Goal: Use online tool/utility: Utilize a website feature to perform a specific function

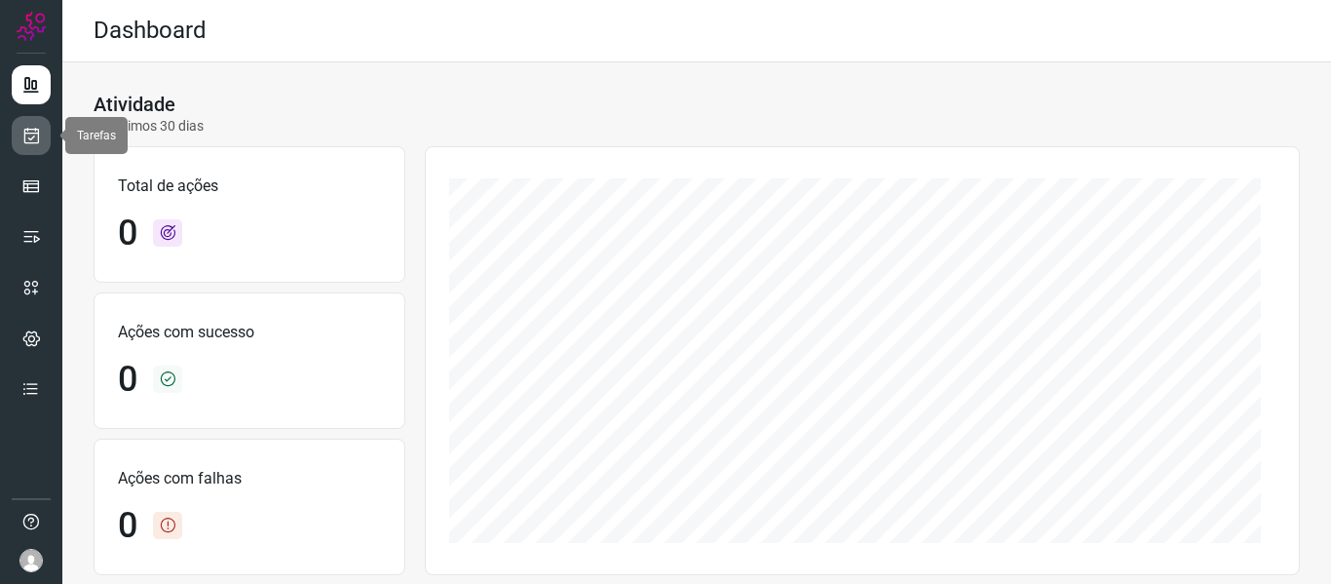
click at [20, 126] on link at bounding box center [31, 135] width 39 height 39
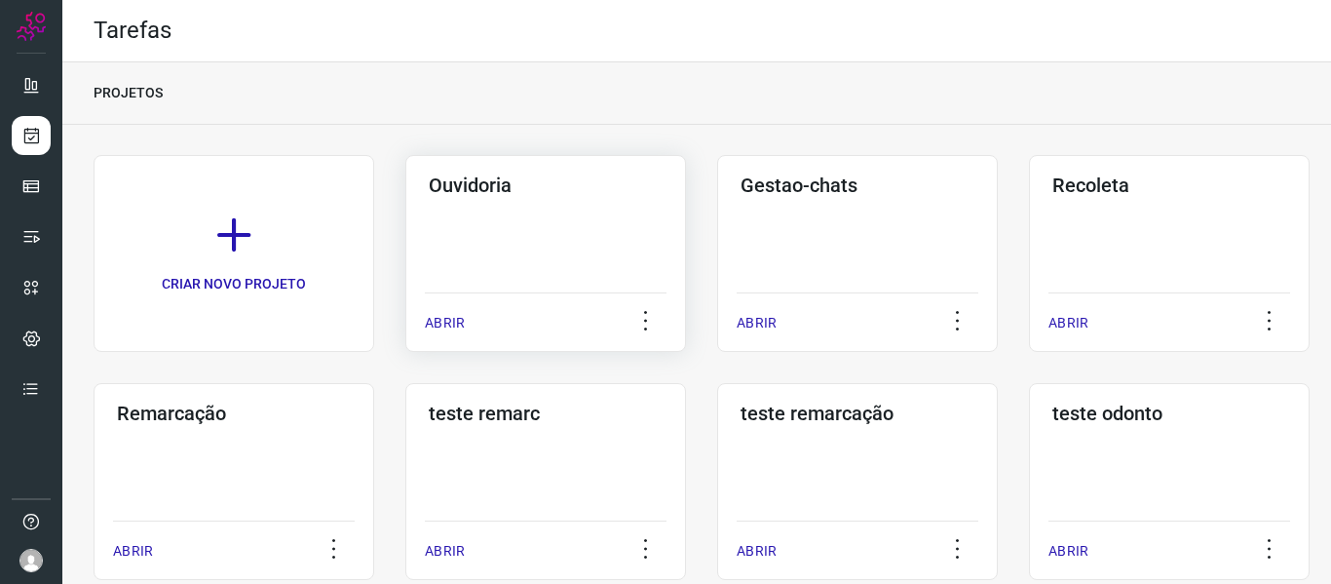
click at [471, 317] on div "ABRIR" at bounding box center [546, 316] width 242 height 49
click at [442, 326] on p "ABRIR" at bounding box center [445, 323] width 40 height 20
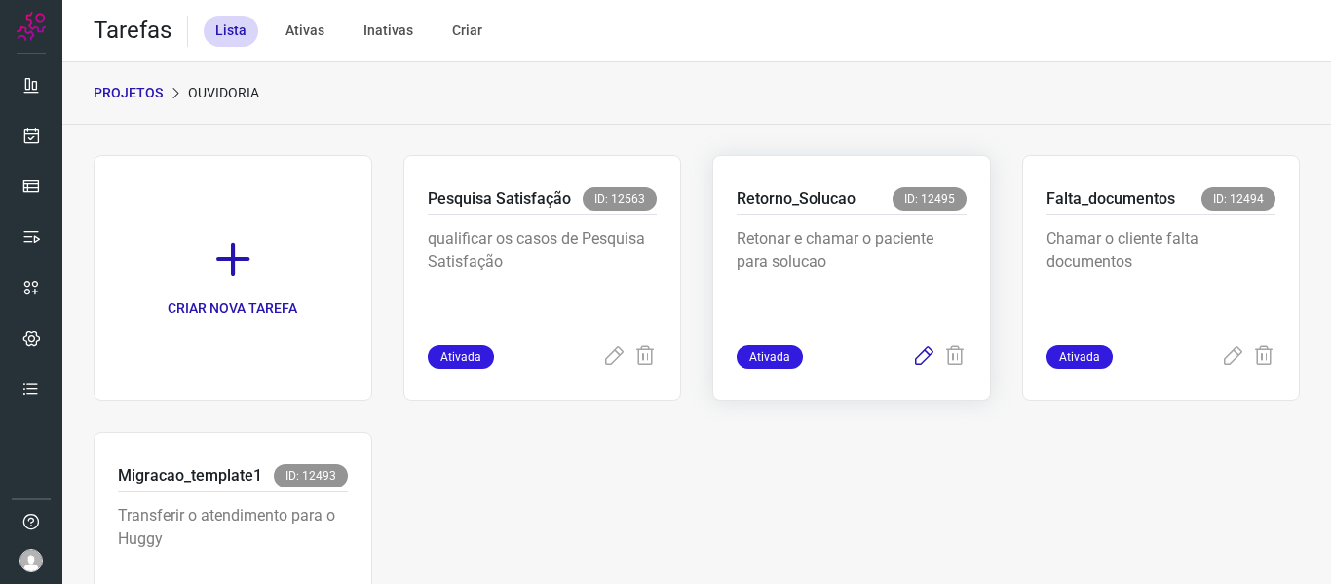
click at [912, 365] on icon at bounding box center [923, 356] width 23 height 23
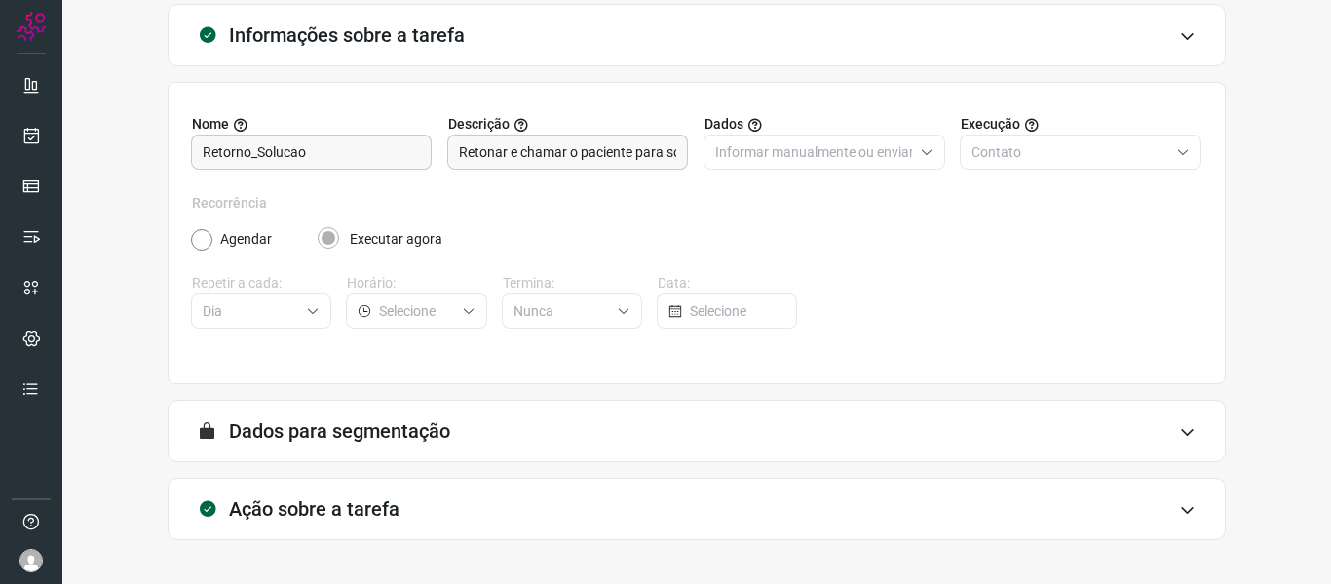
scroll to position [177, 0]
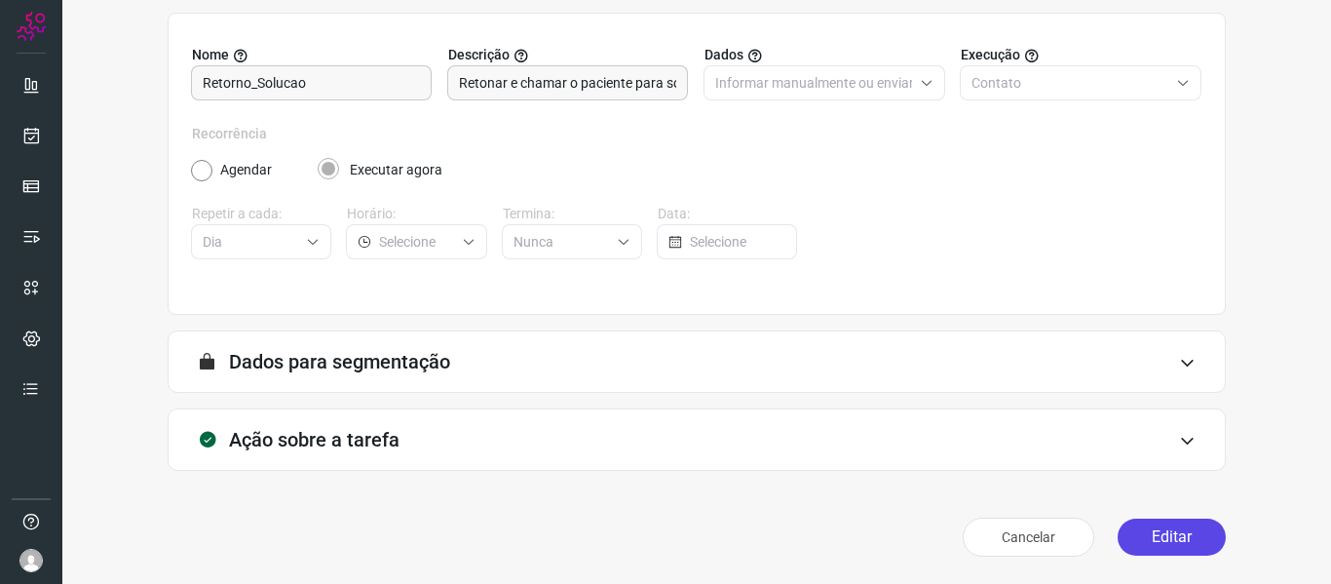
click at [1143, 550] on button "Editar" at bounding box center [1172, 537] width 108 height 37
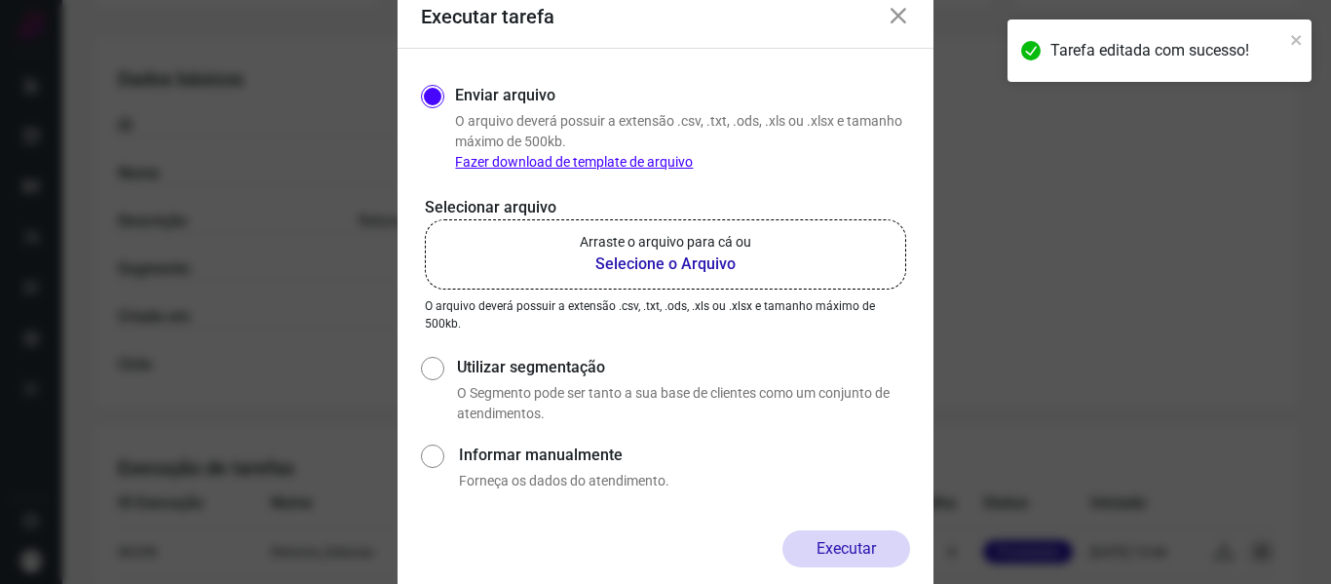
scroll to position [458, 0]
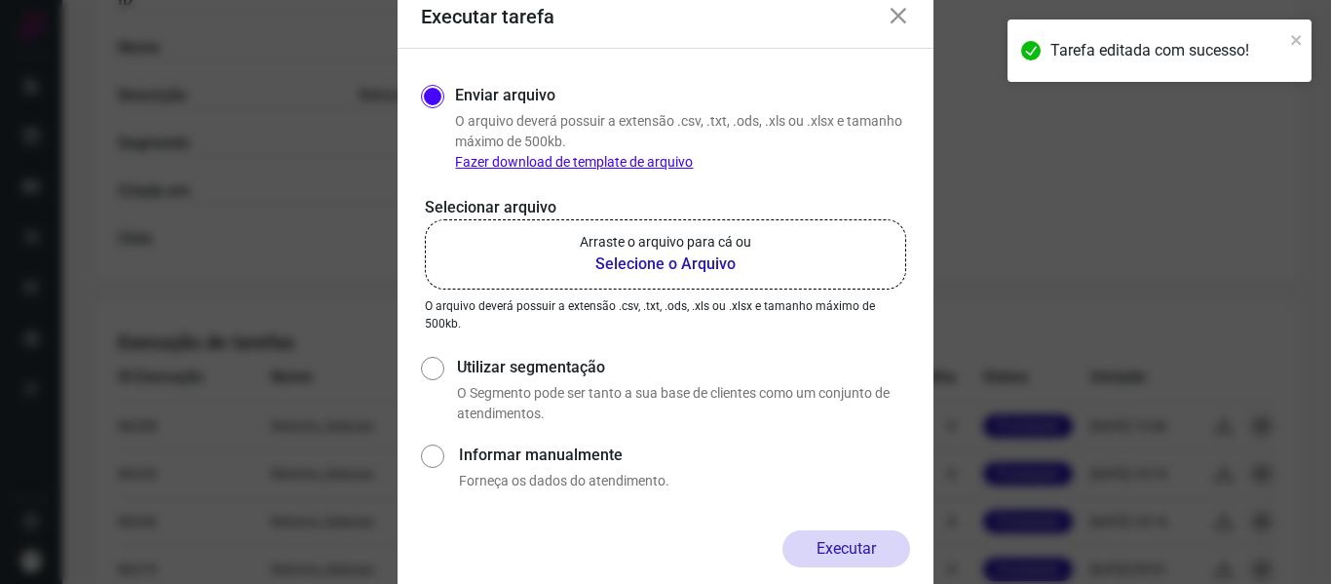
click at [708, 280] on label "Arraste o arquivo para cá ou Selecione o Arquivo" at bounding box center [665, 254] width 481 height 70
click at [0, 0] on input "Arraste o arquivo para cá ou Selecione o Arquivo" at bounding box center [0, 0] width 0 height 0
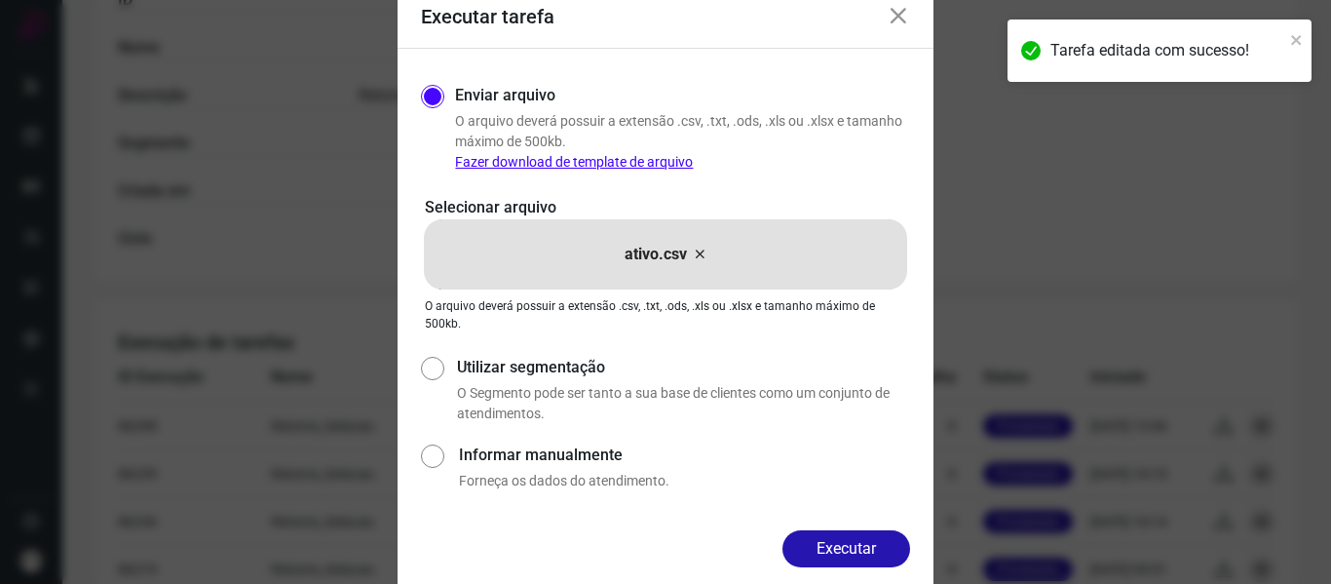
click at [858, 529] on form "Executar tarefa Enviar arquivo O arquivo deverá possuir a extensão .csv, .txt, …" at bounding box center [666, 292] width 536 height 612
click at [874, 546] on button "Executar" at bounding box center [847, 548] width 128 height 37
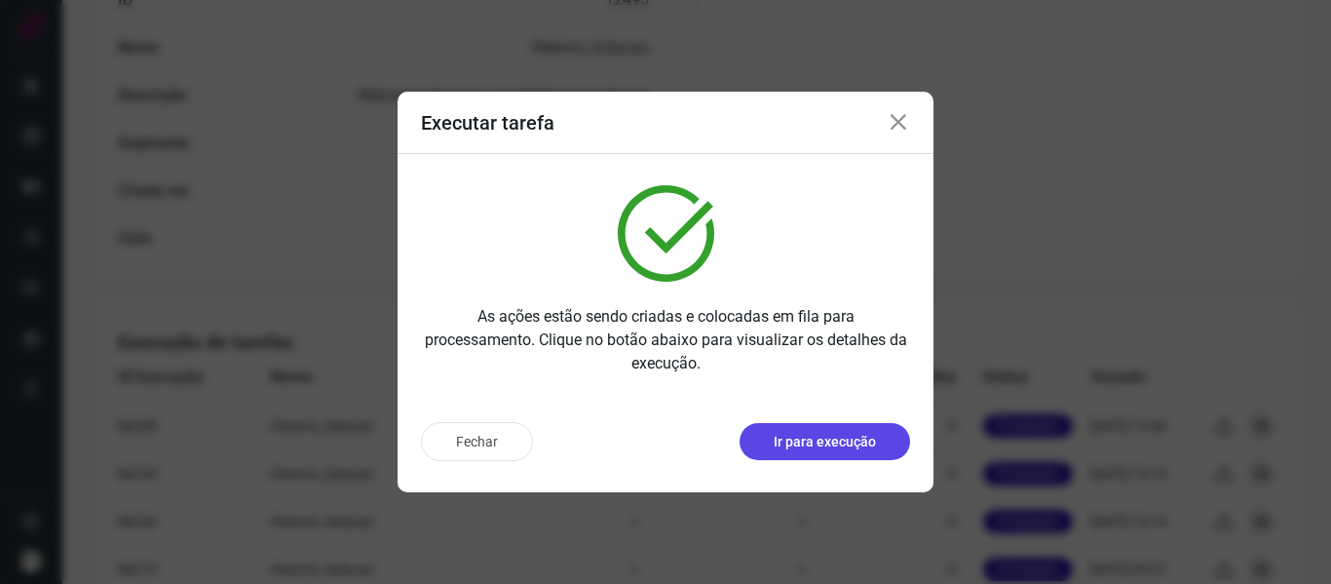
click at [846, 442] on p "Ir para execução" at bounding box center [825, 442] width 102 height 20
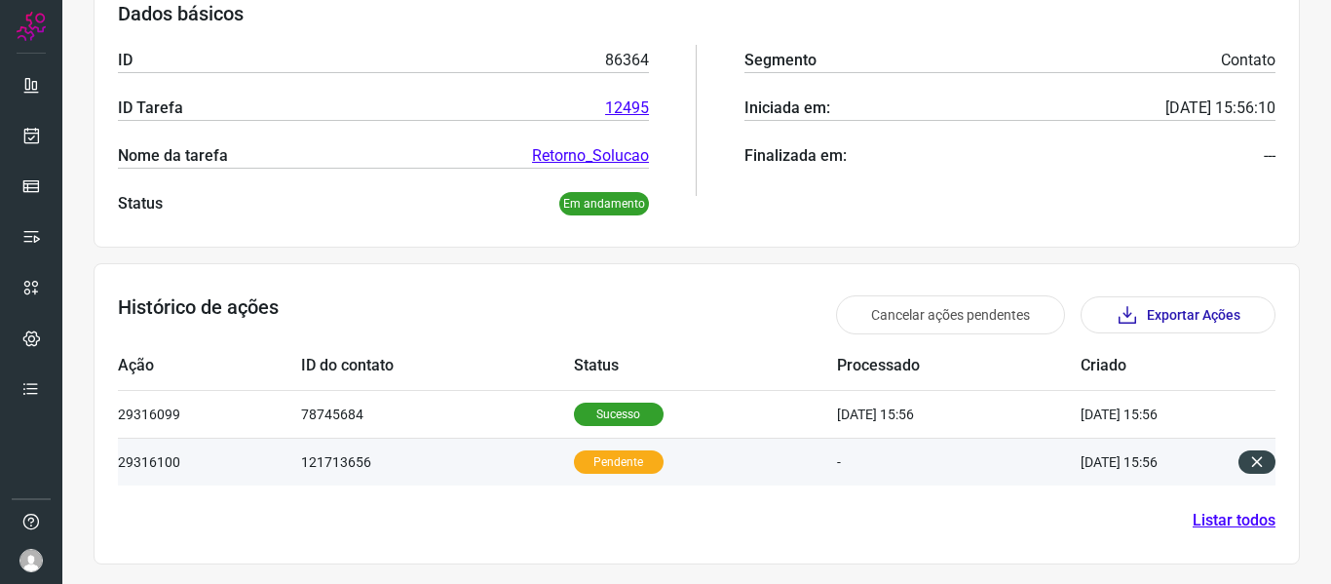
scroll to position [318, 0]
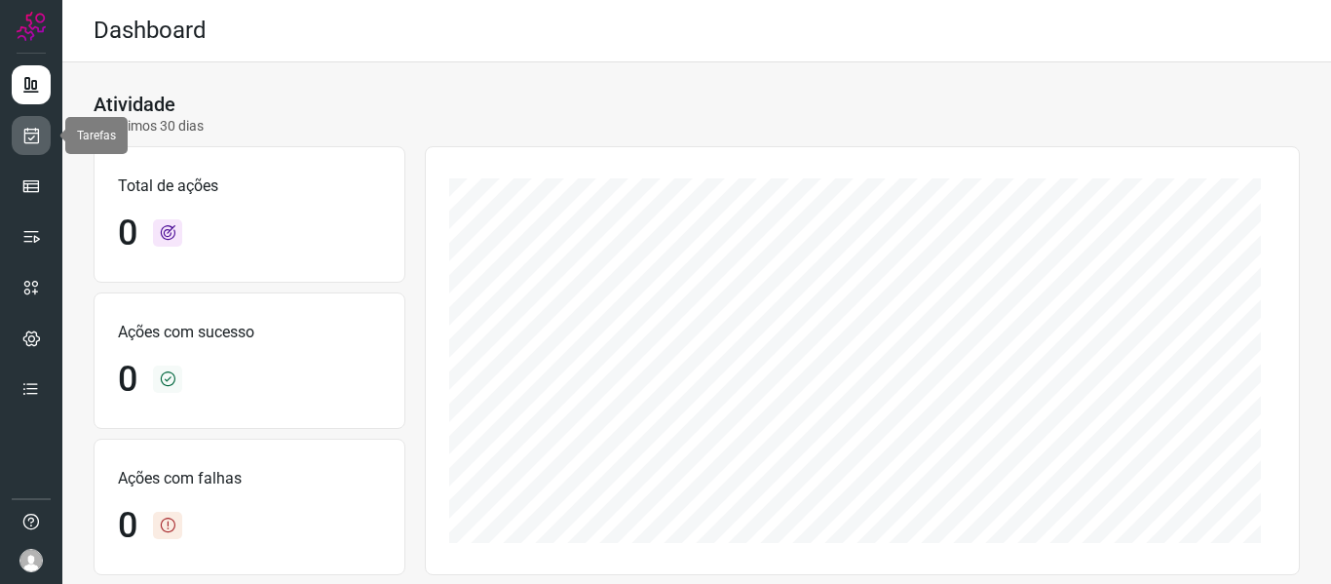
click at [26, 143] on icon at bounding box center [31, 135] width 20 height 19
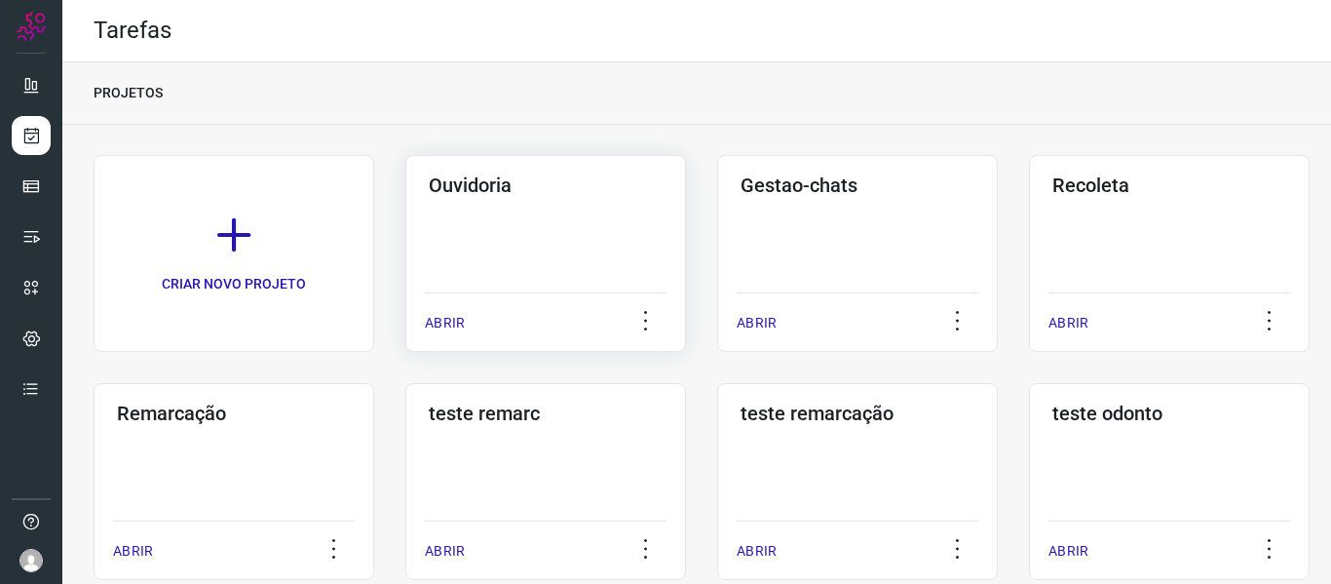
click at [453, 312] on div "ABRIR" at bounding box center [546, 316] width 242 height 49
click at [455, 312] on div "ABRIR" at bounding box center [546, 316] width 242 height 49
click at [455, 321] on p "ABRIR" at bounding box center [445, 323] width 40 height 20
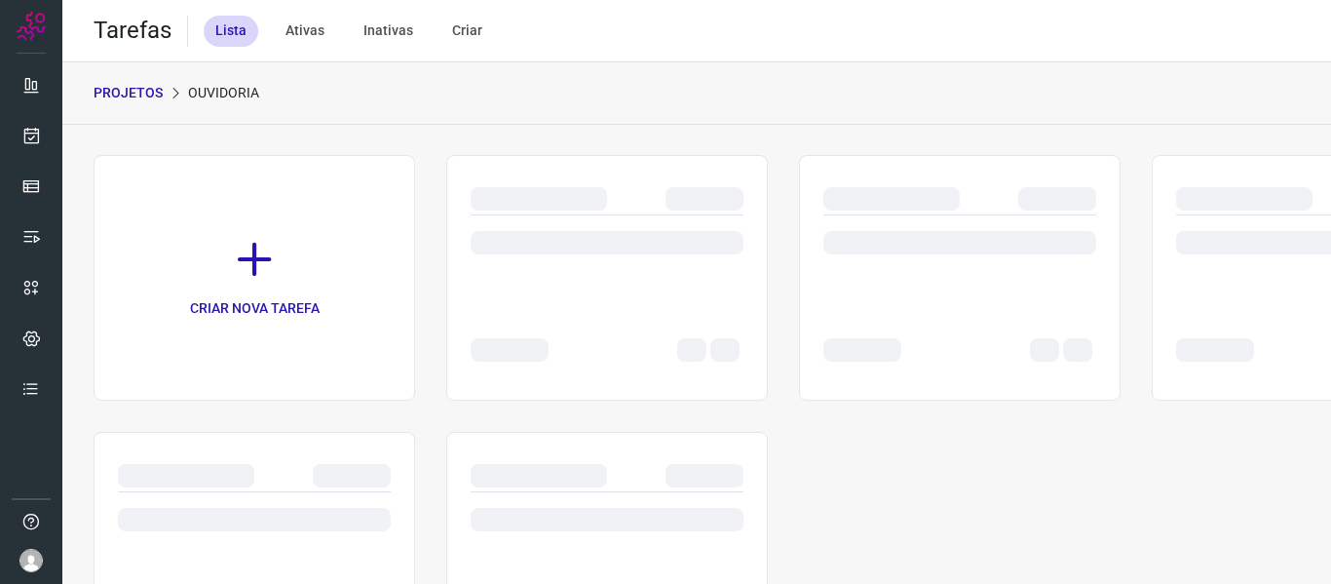
click at [455, 321] on div at bounding box center [607, 278] width 322 height 246
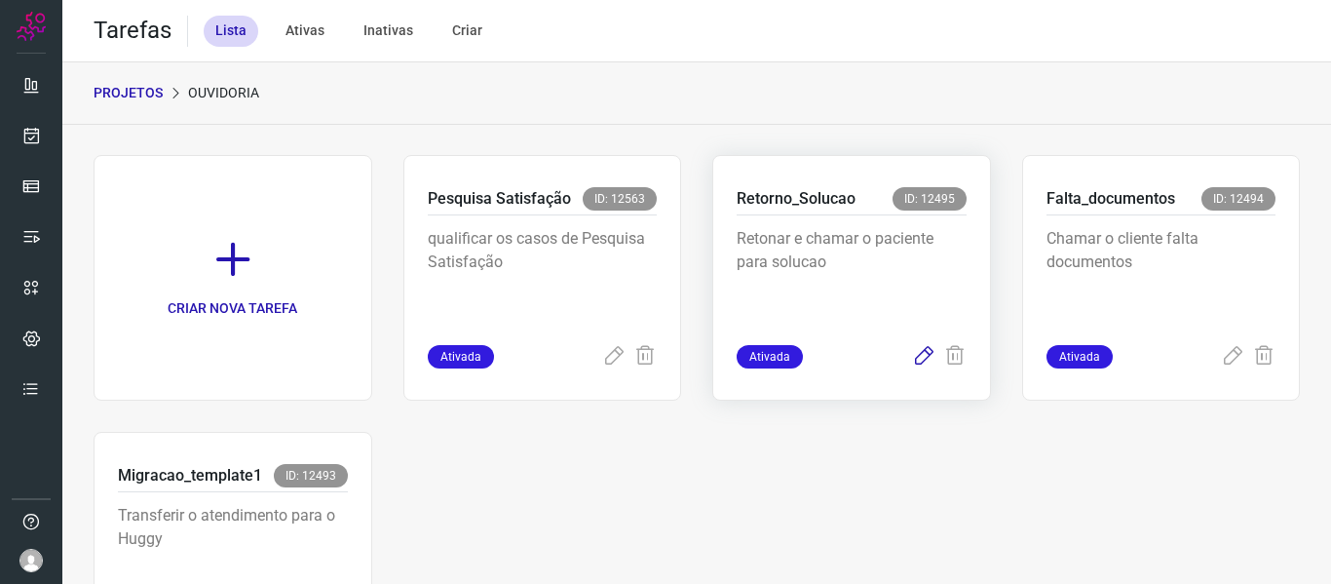
click at [916, 355] on icon at bounding box center [923, 356] width 23 height 23
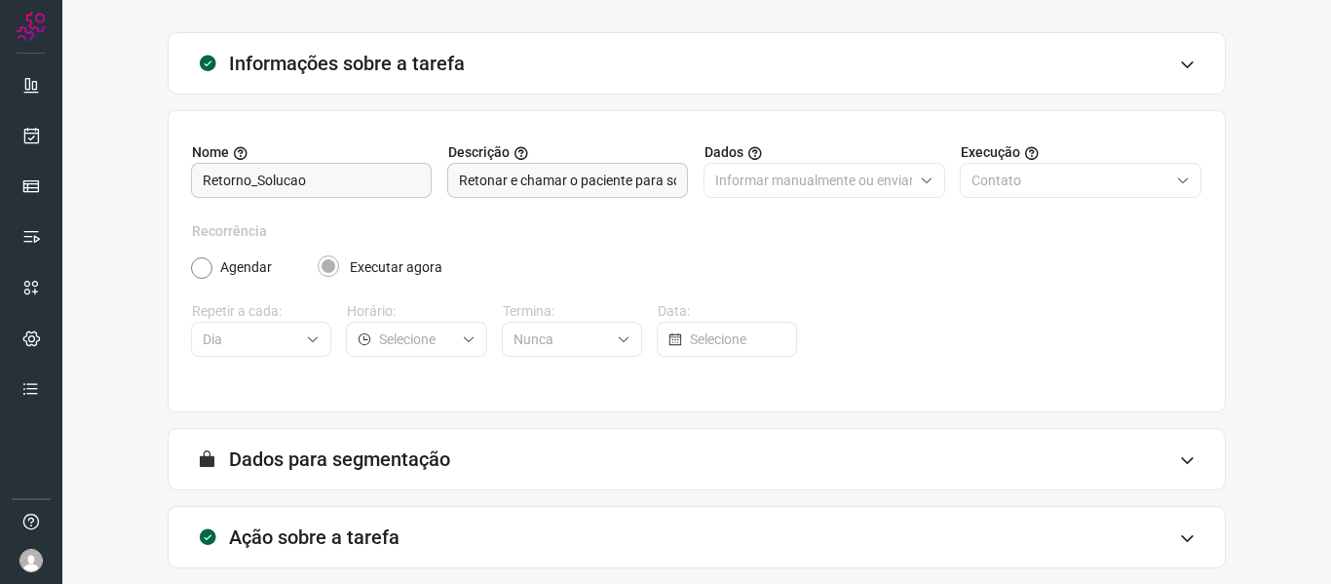
scroll to position [177, 0]
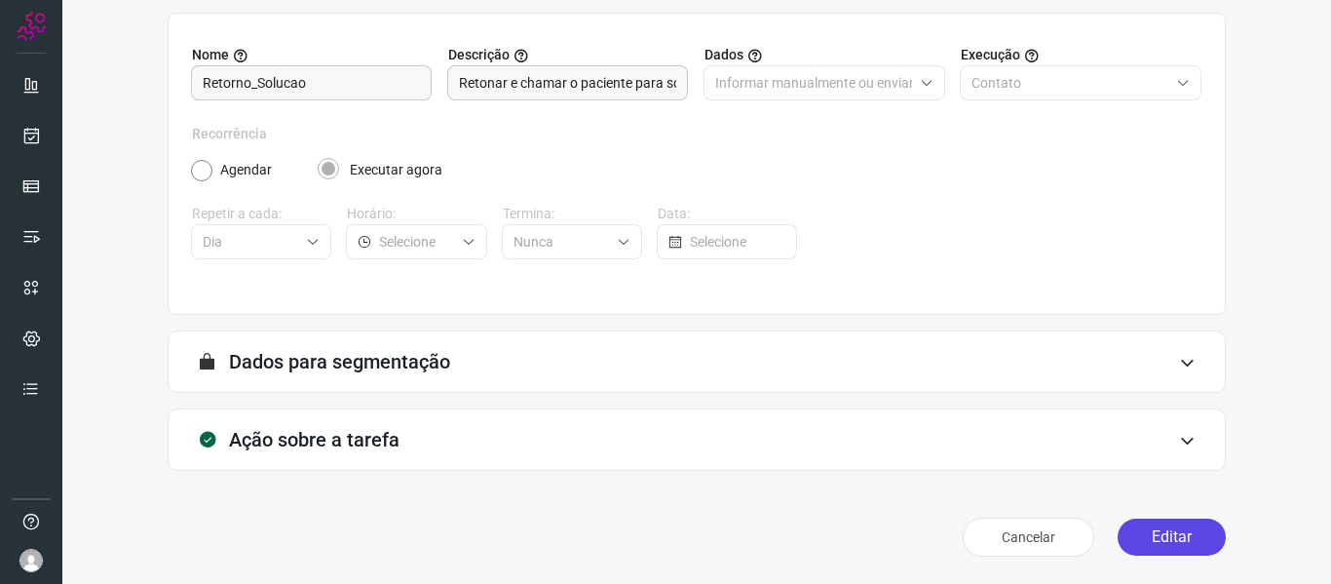
click at [1123, 520] on button "Editar" at bounding box center [1172, 537] width 108 height 37
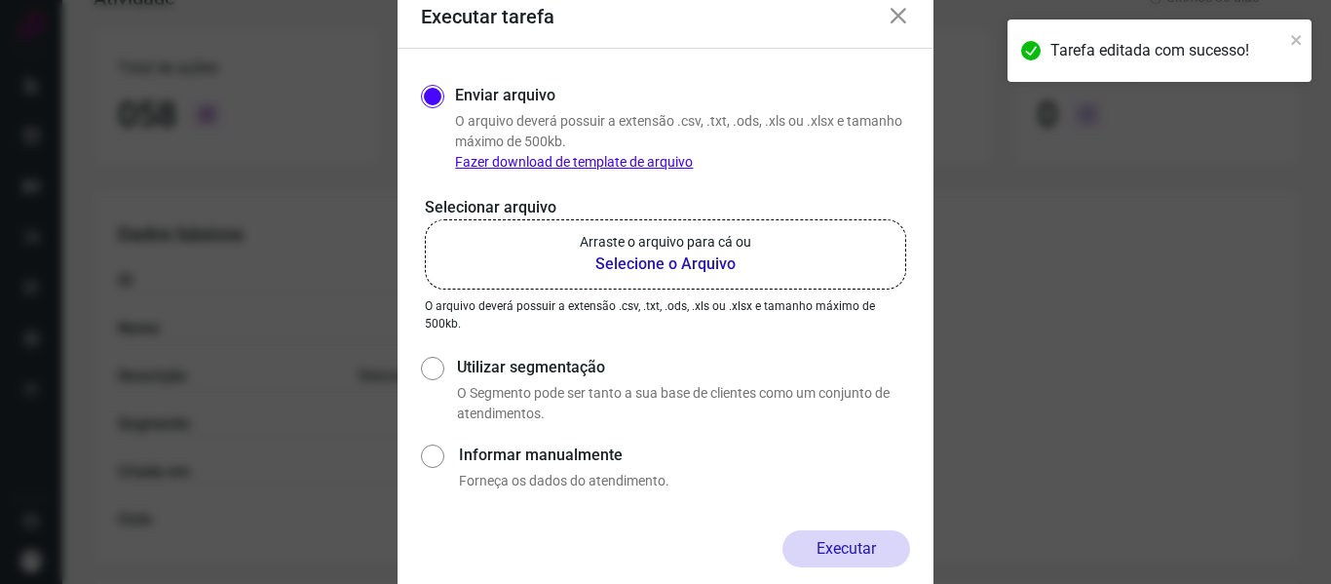
click at [872, 262] on label "Arraste o arquivo para cá ou Selecione o Arquivo" at bounding box center [665, 254] width 481 height 70
click at [0, 0] on input "Arraste o arquivo para cá ou Selecione o Arquivo" at bounding box center [0, 0] width 0 height 0
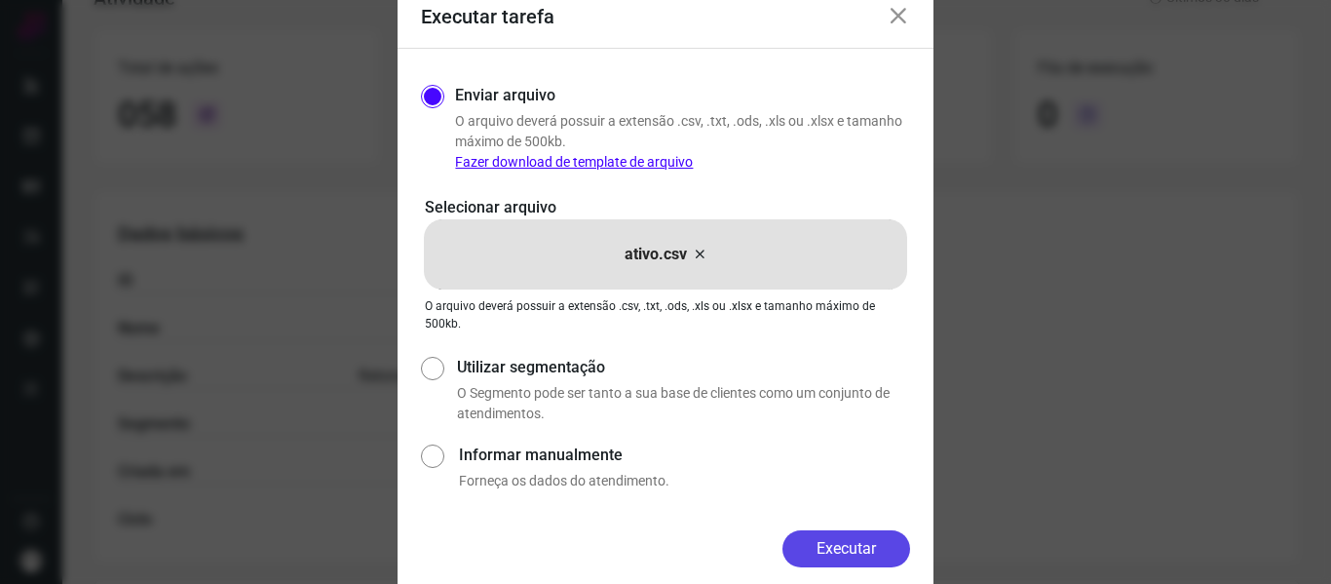
click at [881, 552] on button "Executar" at bounding box center [847, 548] width 128 height 37
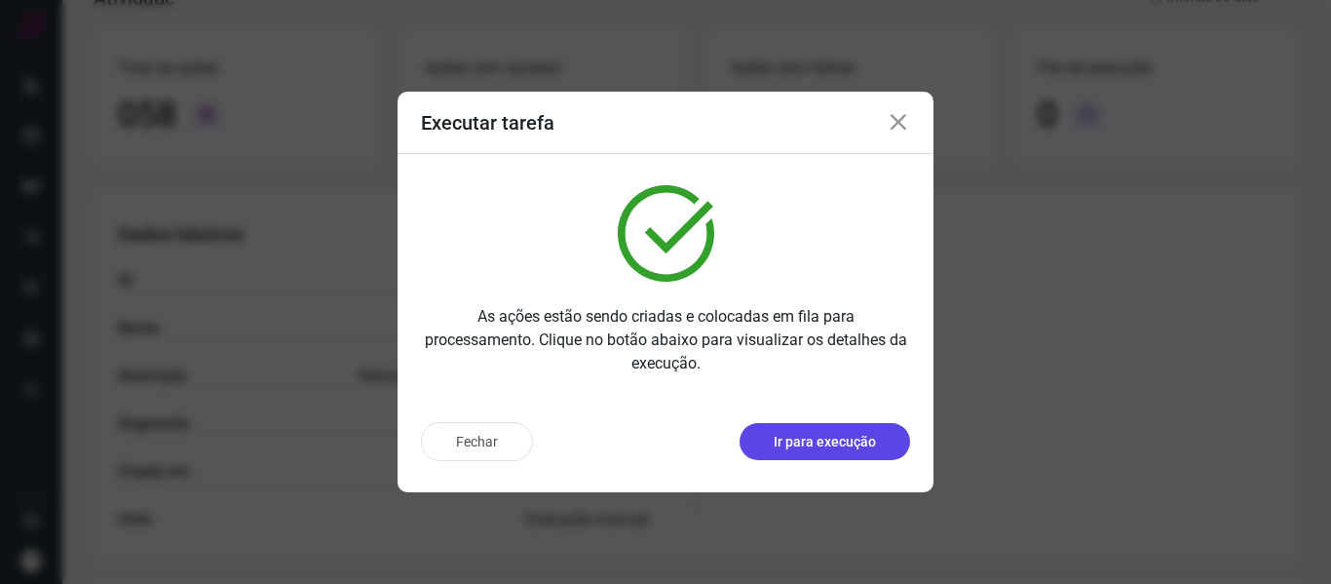
click at [852, 429] on button "Ir para execução" at bounding box center [825, 441] width 171 height 37
